Goal: Transaction & Acquisition: Obtain resource

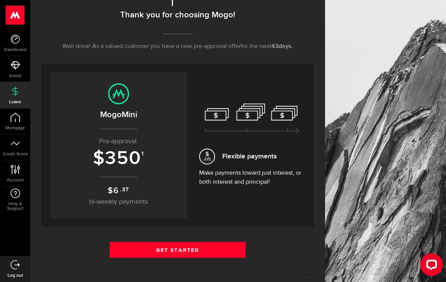
scroll to position [94, 0]
click at [129, 255] on link "Get Started" at bounding box center [178, 249] width 136 height 16
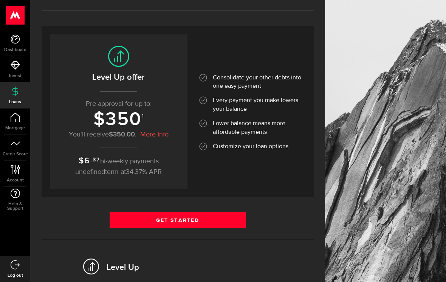
scroll to position [71, 0]
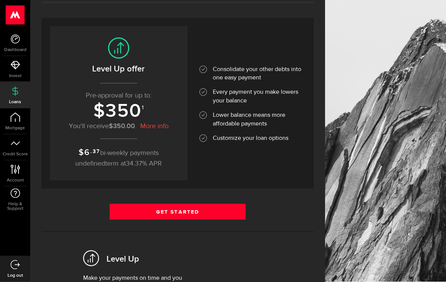
click at [142, 216] on link "Get Started" at bounding box center [178, 212] width 136 height 16
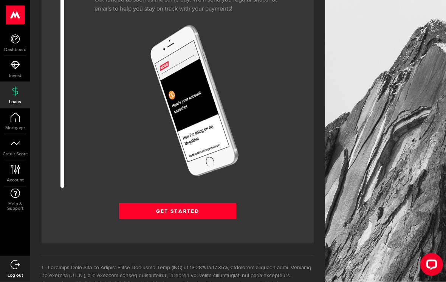
scroll to position [992, 0]
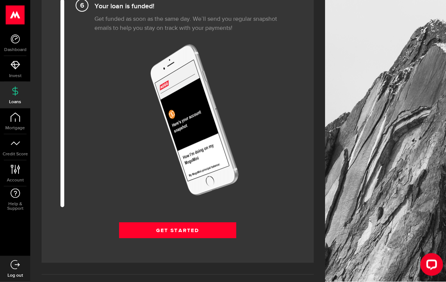
click at [136, 234] on link "Get Started" at bounding box center [177, 230] width 117 height 16
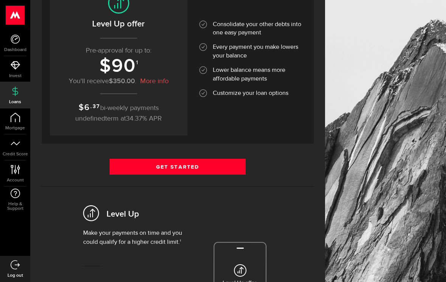
scroll to position [121, 0]
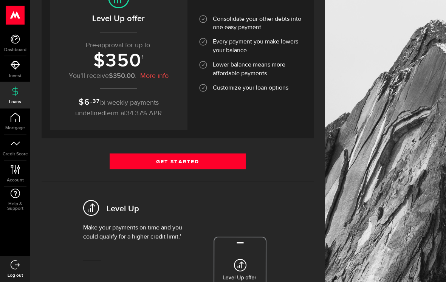
click at [178, 166] on link "Get Started" at bounding box center [178, 161] width 136 height 16
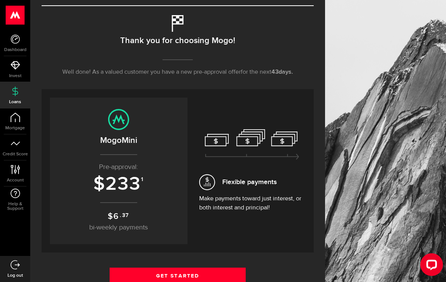
scroll to position [80, 0]
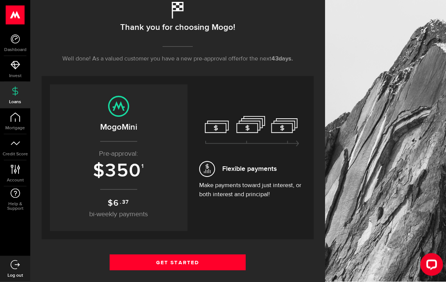
click at [135, 265] on link "Get Started" at bounding box center [178, 263] width 136 height 16
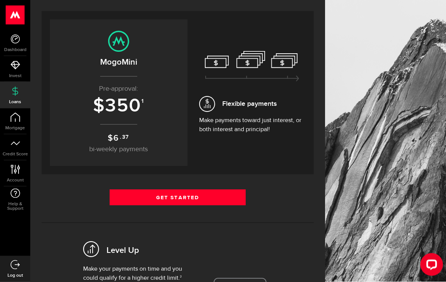
scroll to position [142, 0]
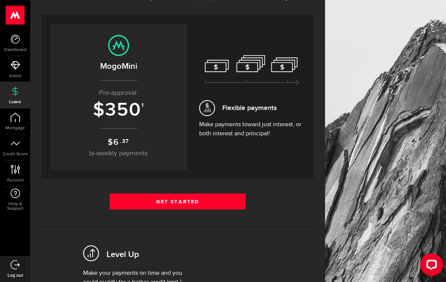
click at [123, 199] on link "Get Started" at bounding box center [178, 201] width 136 height 16
